Goal: Task Accomplishment & Management: Use online tool/utility

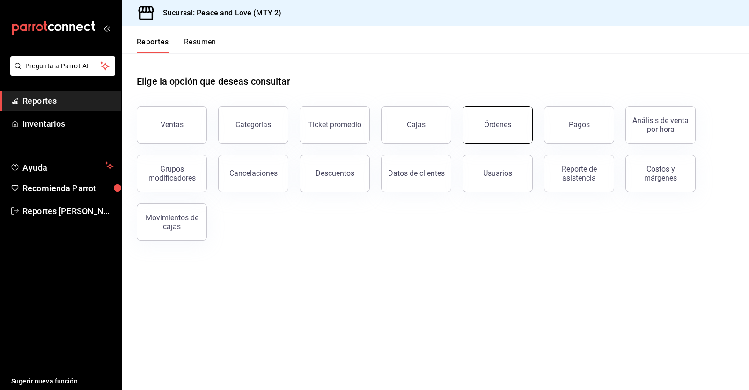
click at [484, 133] on button "Órdenes" at bounding box center [497, 124] width 70 height 37
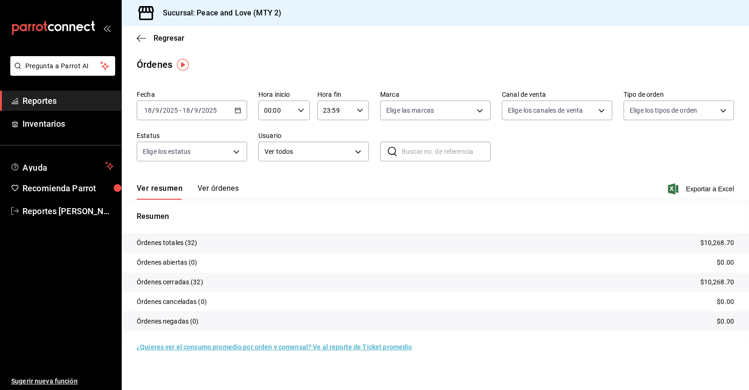
click at [191, 104] on div "2025-09-18 18 / 9 / 2025 - 2025-09-18 18 / 9 / 2025" at bounding box center [192, 111] width 110 height 20
click at [284, 58] on div "Órdenes" at bounding box center [435, 65] width 627 height 14
click at [135, 39] on div "Regresar" at bounding box center [435, 38] width 627 height 24
click at [142, 37] on icon "button" at bounding box center [141, 38] width 9 height 8
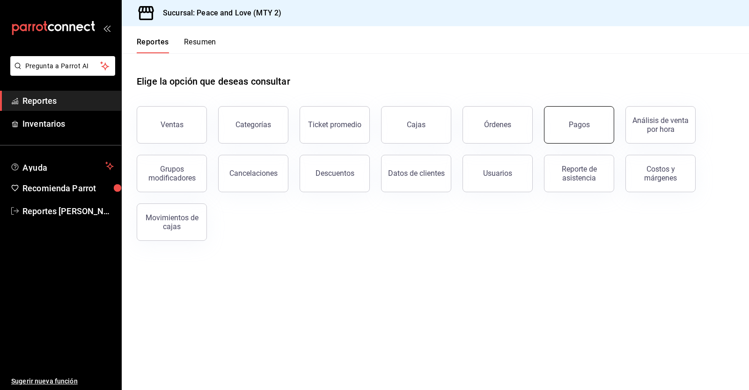
click at [575, 121] on div "Pagos" at bounding box center [578, 124] width 21 height 9
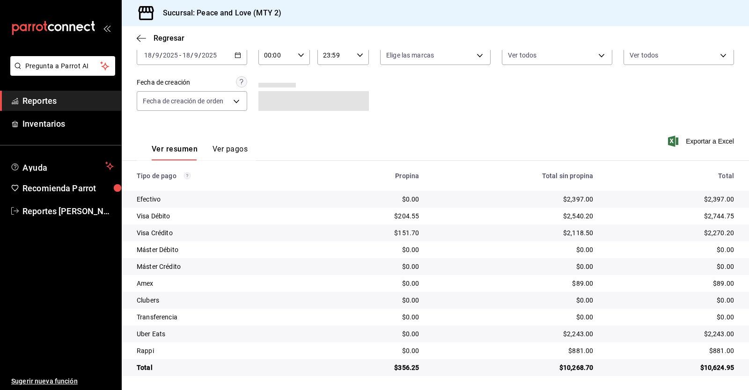
scroll to position [57, 0]
click at [356, 58] on div "23:59 Hora fin" at bounding box center [342, 54] width 51 height 20
click at [326, 106] on span "16" at bounding box center [327, 109] width 11 height 7
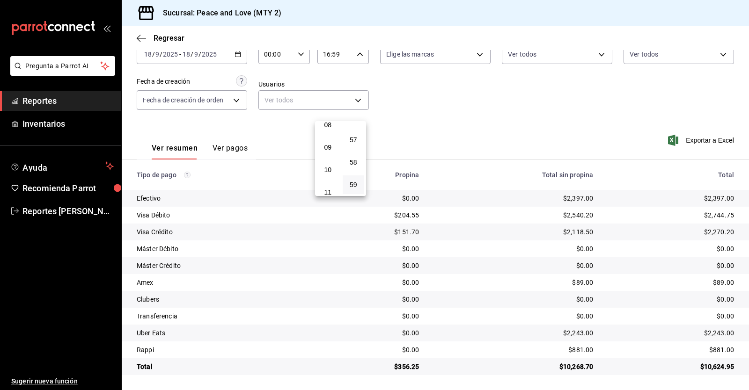
click at [324, 188] on button "11" at bounding box center [328, 192] width 22 height 19
type input "11:59"
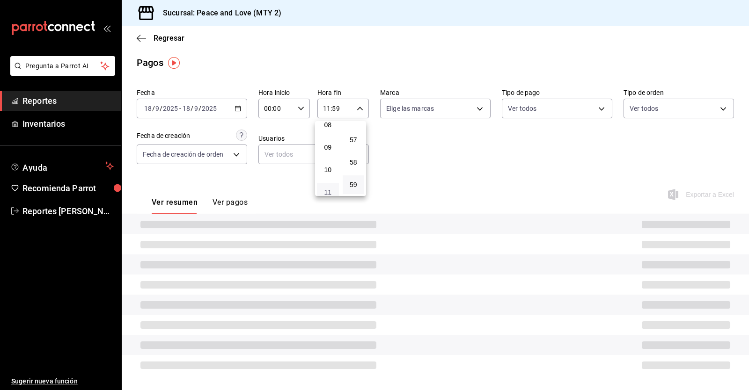
scroll to position [57, 0]
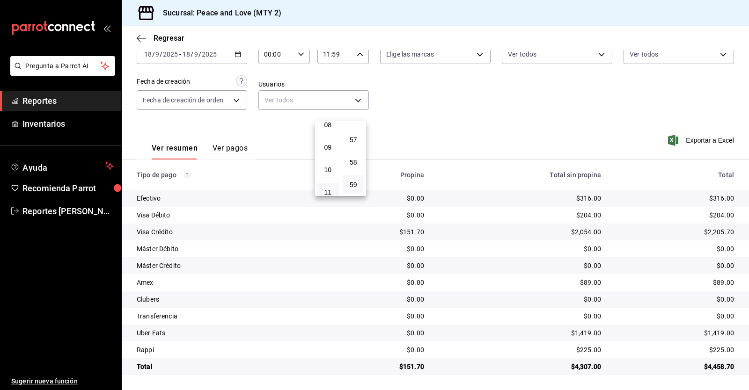
click at [407, 137] on div at bounding box center [374, 195] width 749 height 390
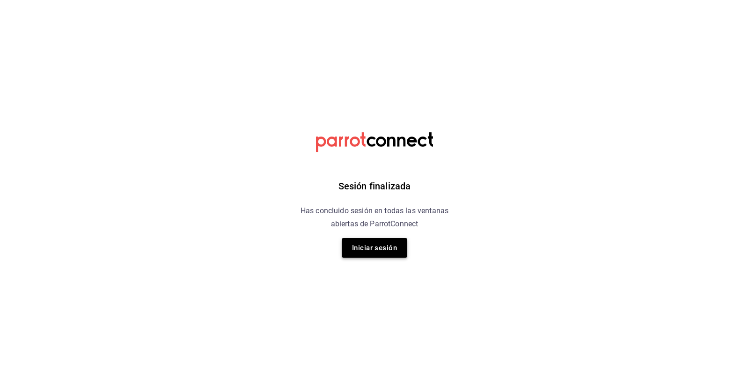
click at [377, 246] on button "Iniciar sesión" at bounding box center [374, 248] width 65 height 20
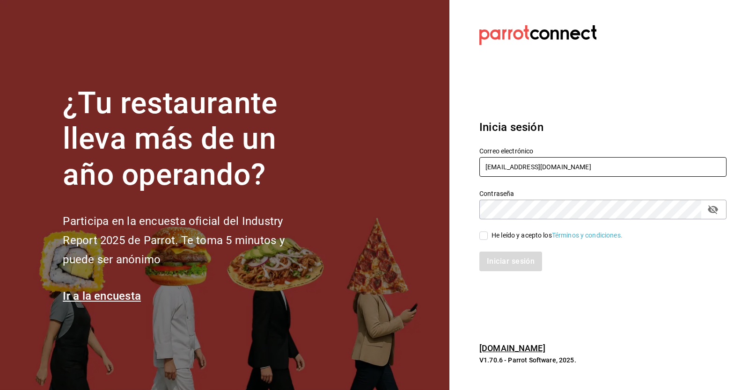
drag, startPoint x: 536, startPoint y: 167, endPoint x: 531, endPoint y: 175, distance: 8.2
click at [536, 167] on input "pr@peace.com" at bounding box center [602, 167] width 247 height 20
type input "gm@peace.com"
click at [484, 237] on input "He leído y acepto los Términos y condiciones." at bounding box center [483, 236] width 8 height 8
checkbox input "true"
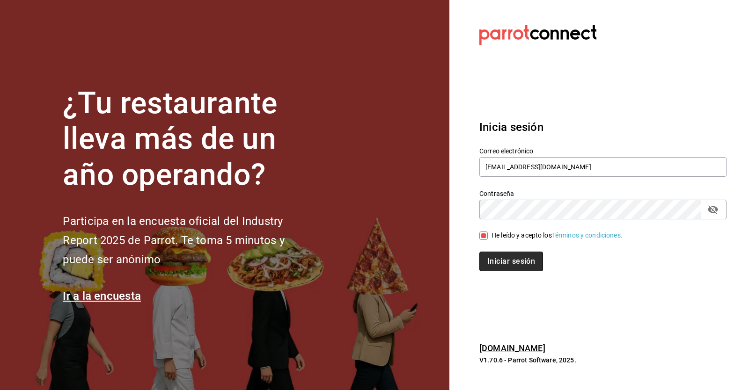
click at [502, 256] on button "Iniciar sesión" at bounding box center [511, 262] width 64 height 20
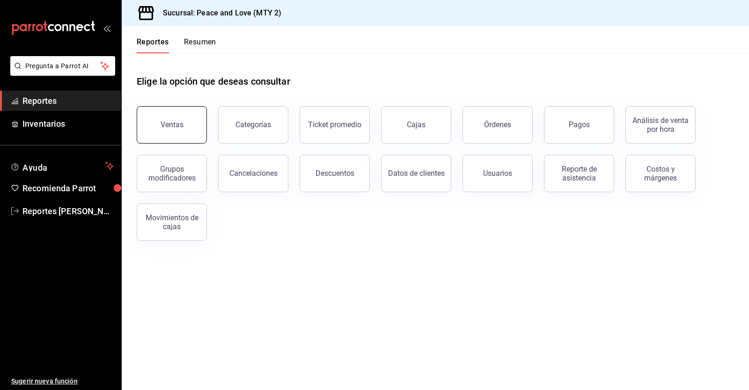
click at [189, 128] on button "Ventas" at bounding box center [172, 124] width 70 height 37
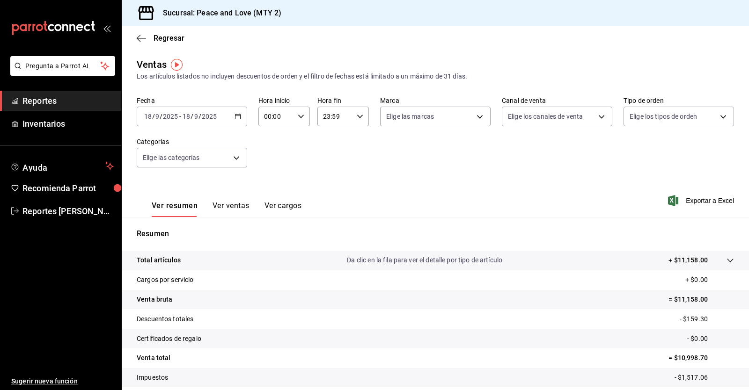
click at [230, 206] on button "Ver ventas" at bounding box center [230, 209] width 37 height 16
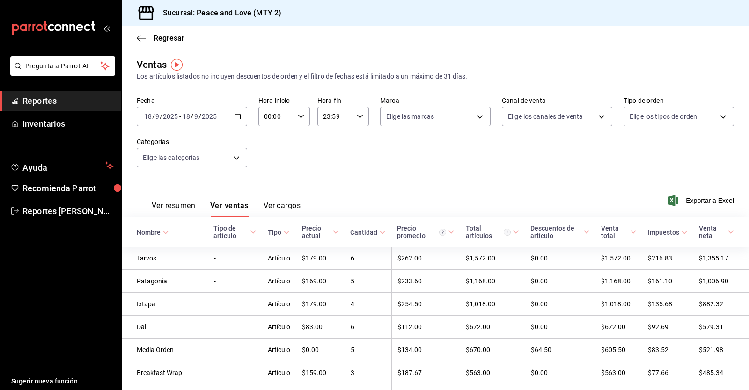
click at [209, 114] on input "2025" at bounding box center [209, 116] width 16 height 7
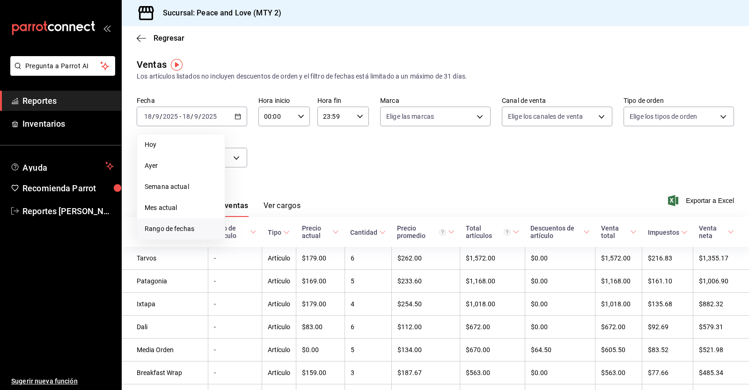
click at [182, 228] on span "Rango de fechas" at bounding box center [181, 229] width 73 height 10
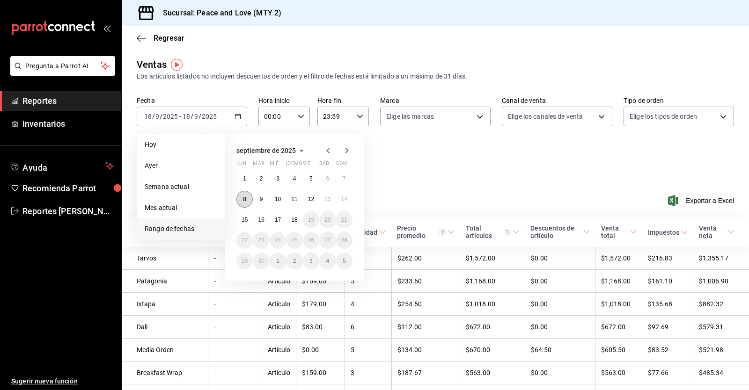
click at [239, 197] on button "8" at bounding box center [244, 199] width 16 height 17
click at [343, 197] on abbr "14" at bounding box center [344, 199] width 6 height 7
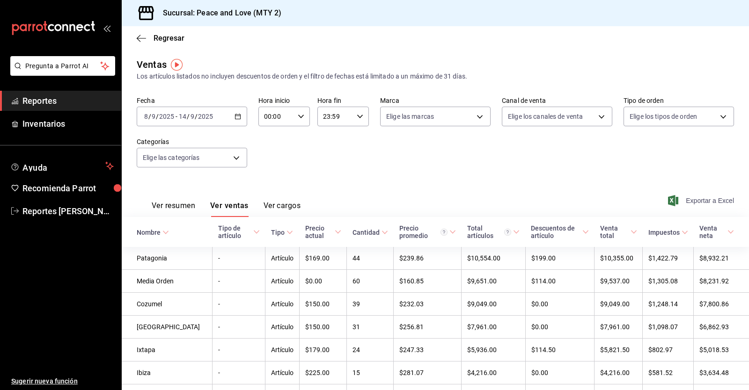
click at [698, 201] on span "Exportar a Excel" at bounding box center [701, 200] width 64 height 11
